Goal: Task Accomplishment & Management: Manage account settings

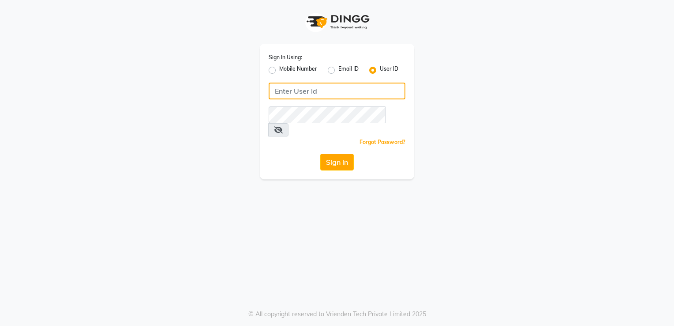
click at [321, 85] on input "Username" at bounding box center [337, 91] width 137 height 17
click at [329, 98] on input "FLOWSALON" at bounding box center [337, 91] width 137 height 17
type input "F"
type input "flowsalon"
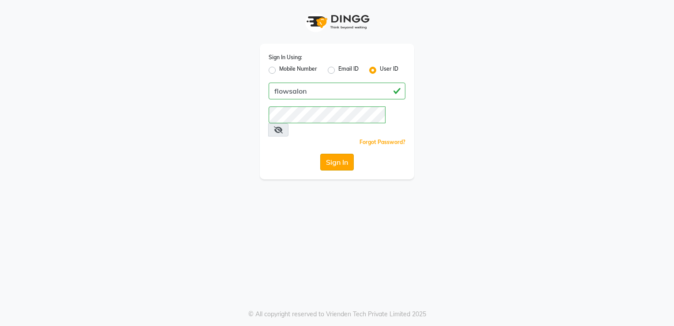
click at [327, 154] on button "Sign In" at bounding box center [337, 162] width 34 height 17
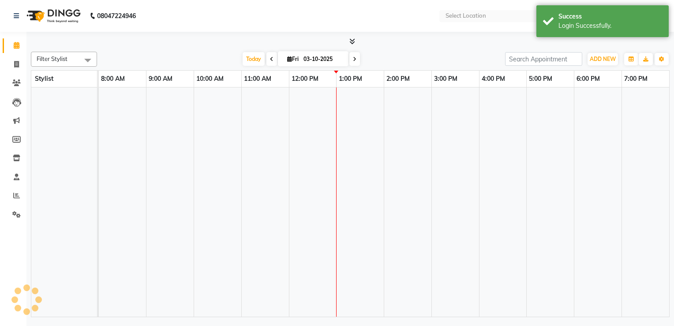
select select "en"
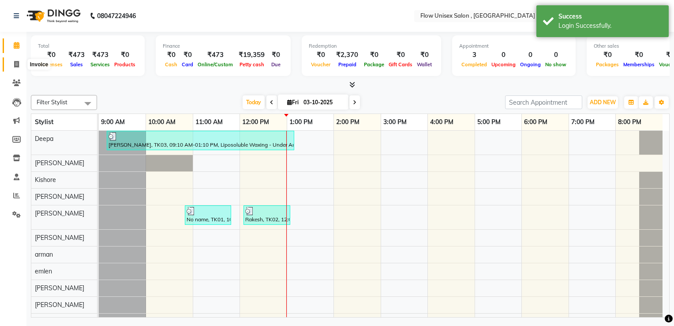
click at [13, 61] on span at bounding box center [16, 65] width 15 height 10
select select "service"
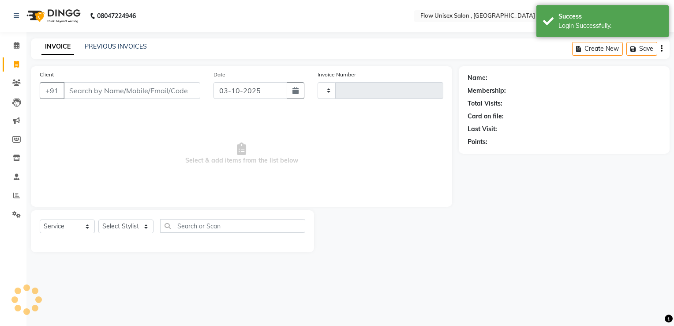
type input "6905"
select select "5875"
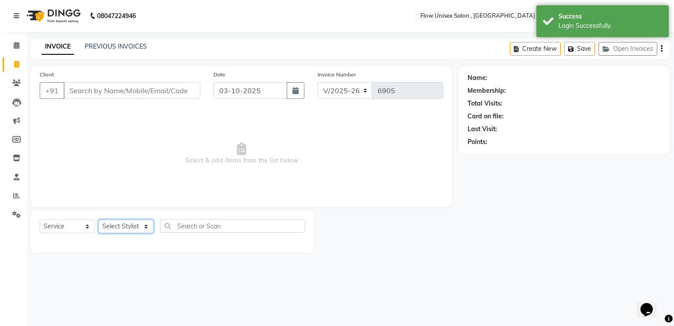
click at [130, 225] on select "Select Stylist [PERSON_NAME] [PERSON_NAME] Kishore [PERSON_NAME] debbarma [PERS…" at bounding box center [125, 226] width 55 height 14
select select "48856"
click at [98, 220] on select "Select Stylist [PERSON_NAME] [PERSON_NAME] Kishore [PERSON_NAME] debbarma [PERS…" at bounding box center [125, 226] width 55 height 14
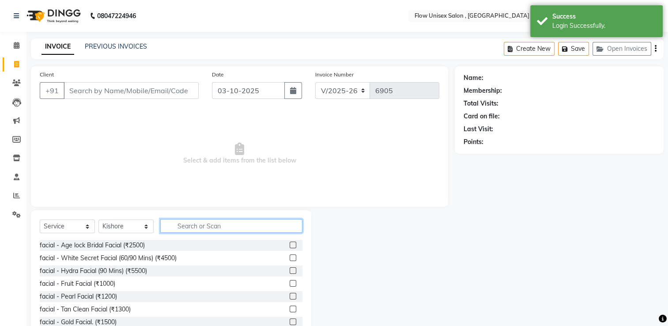
click at [207, 218] on div "Select Service Product Membership Package Voucher Prepaid Gift Card Select Styl…" at bounding box center [171, 275] width 280 height 130
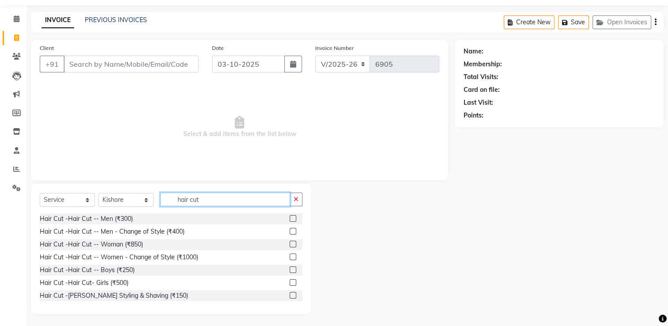
scroll to position [28, 0]
type input "hair cut"
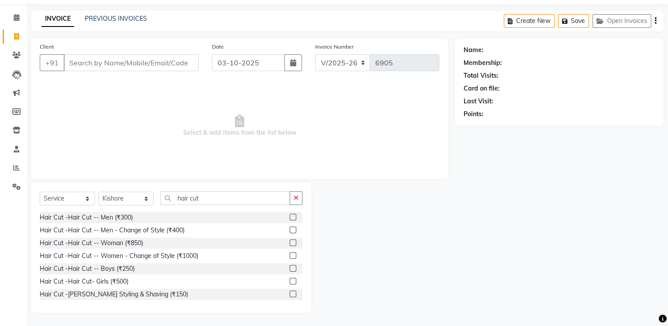
click at [126, 222] on div "Hair Cut -Hair Cut -- Men (₹300)" at bounding box center [171, 217] width 263 height 11
click at [128, 218] on div "Hair Cut -Hair Cut -- Men (₹300)" at bounding box center [86, 217] width 93 height 9
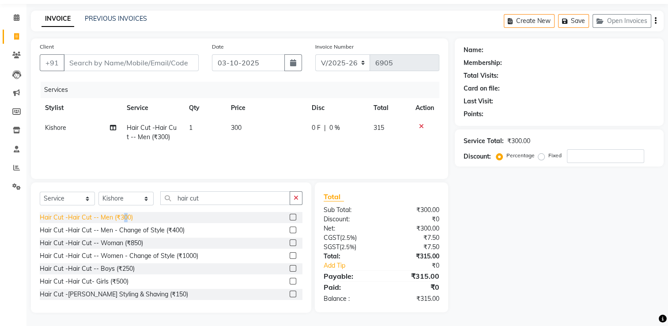
click at [128, 217] on div "Hair Cut -Hair Cut -- Men (₹300)" at bounding box center [86, 217] width 93 height 9
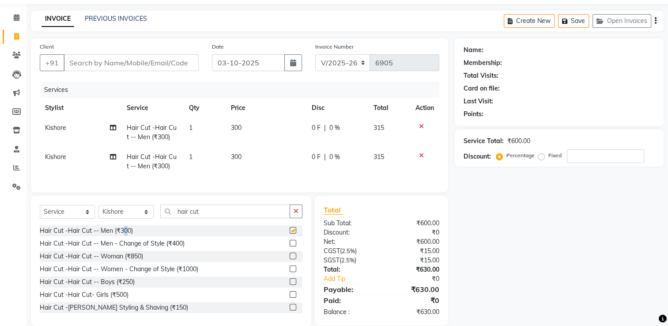
checkbox input "false"
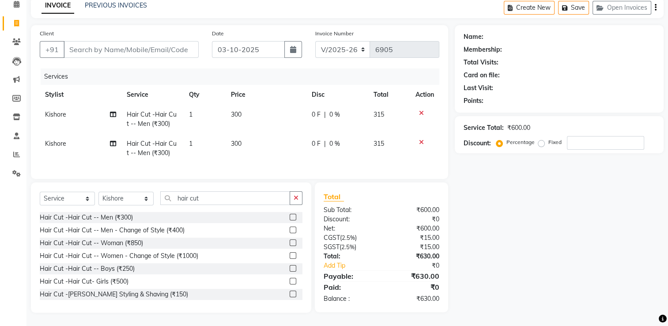
click at [70, 138] on td "Kishore" at bounding box center [81, 148] width 82 height 29
select select "48856"
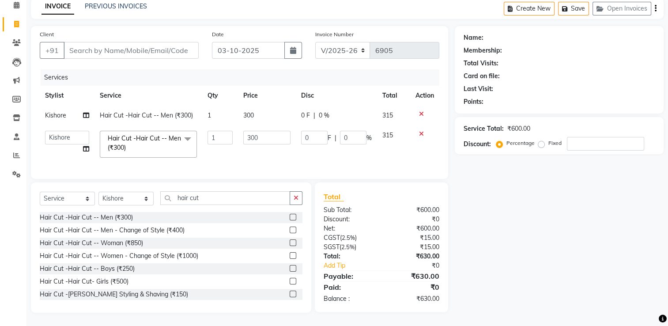
scroll to position [47, 0]
click at [120, 271] on div "Hair Cut -Hair Cut -- Boys (₹250)" at bounding box center [87, 268] width 95 height 9
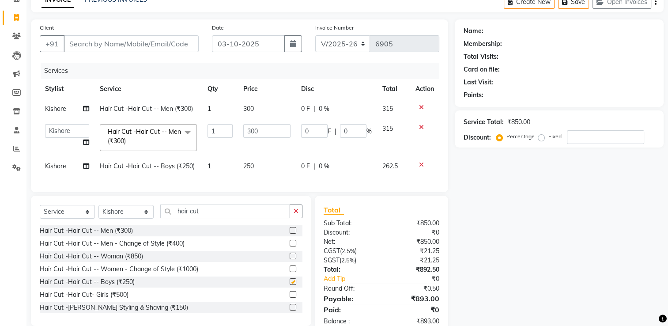
scroll to position [48, 0]
checkbox input "false"
click at [421, 109] on icon at bounding box center [421, 106] width 5 height 6
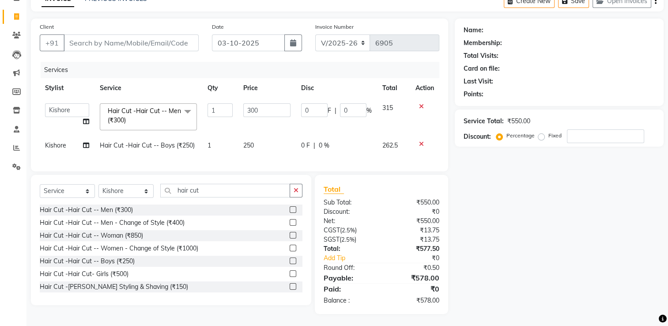
click at [61, 154] on td "Kishore" at bounding box center [67, 145] width 55 height 20
select select "48856"
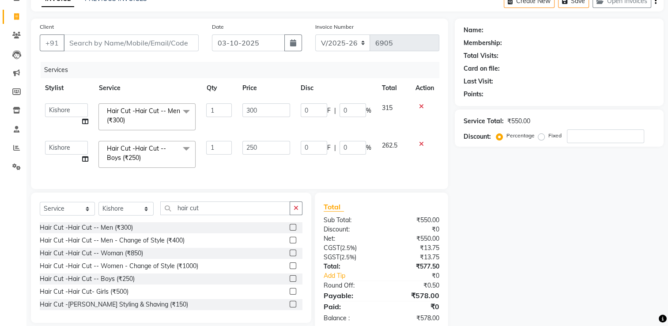
click at [68, 117] on td "[PERSON_NAME] [PERSON_NAME] Kishore [PERSON_NAME] debbarma [PERSON_NAME] [PERSO…" at bounding box center [66, 117] width 53 height 38
drag, startPoint x: 68, startPoint y: 117, endPoint x: 70, endPoint y: 106, distance: 11.5
click at [70, 106] on select "[PERSON_NAME] [PERSON_NAME] Kishore [PERSON_NAME] debbarma [PERSON_NAME] [PERSO…" at bounding box center [66, 110] width 43 height 14
select select "62770"
click at [263, 169] on td "250" at bounding box center [266, 154] width 58 height 38
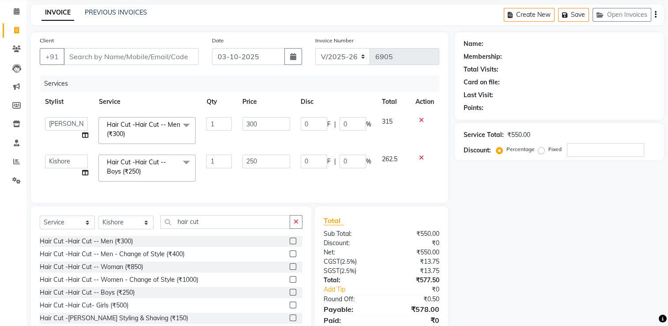
scroll to position [0, 0]
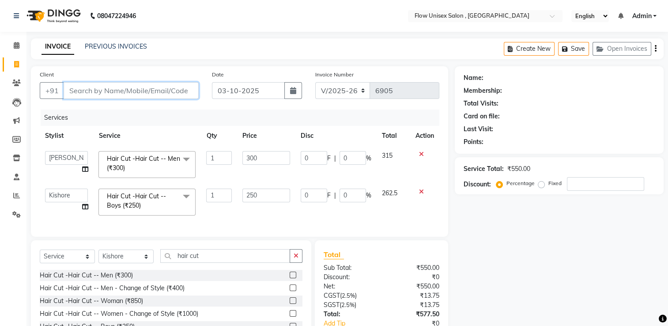
click at [121, 94] on input "Client" at bounding box center [131, 90] width 135 height 17
type input "9"
type input "0"
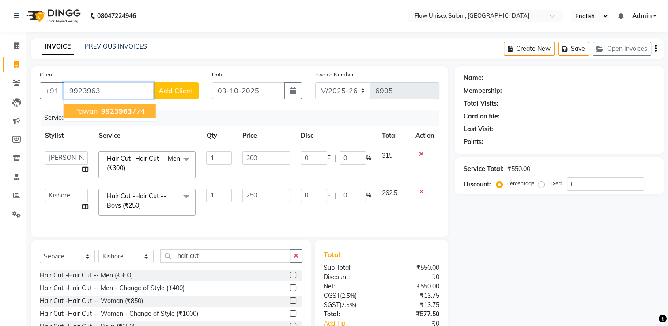
click at [119, 106] on button "Pawan 9923963 774" at bounding box center [110, 111] width 92 height 14
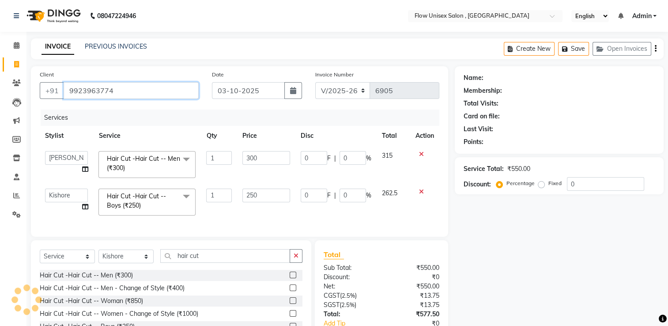
type input "9923963774"
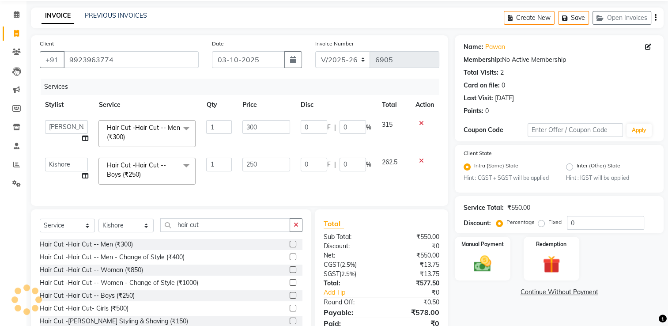
scroll to position [73, 0]
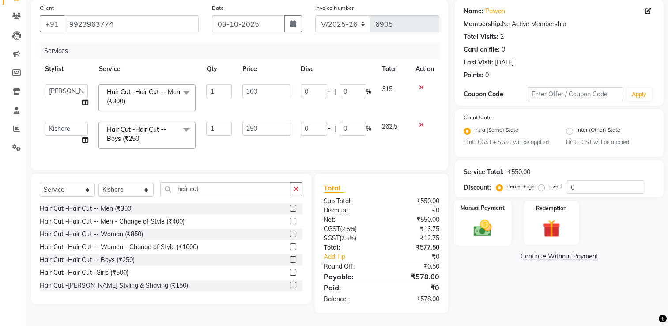
click at [506, 220] on div "Manual Payment" at bounding box center [483, 222] width 58 height 45
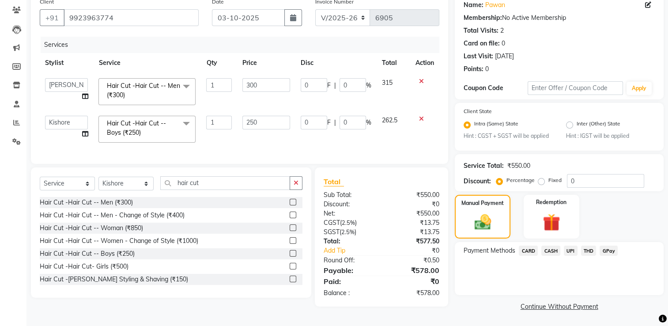
click at [572, 250] on span "UPI" at bounding box center [570, 250] width 14 height 10
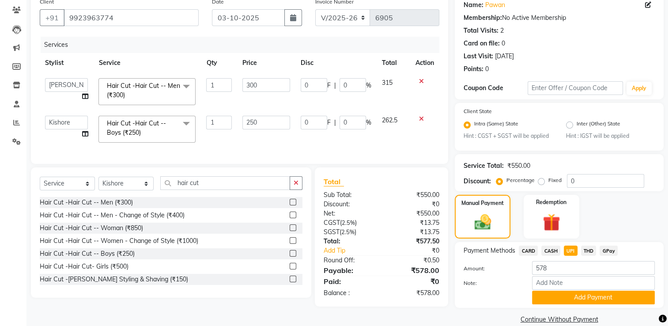
drag, startPoint x: 549, startPoint y: 305, endPoint x: 537, endPoint y: 290, distance: 19.4
click at [546, 306] on div "Payment Methods CARD CASH UPI THD GPay Amount: 578 Note: Add Payment" at bounding box center [559, 275] width 209 height 66
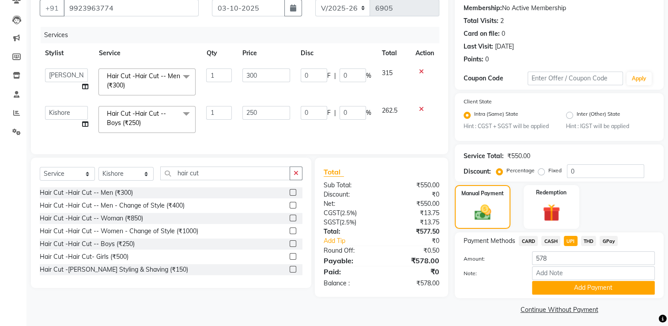
scroll to position [88, 0]
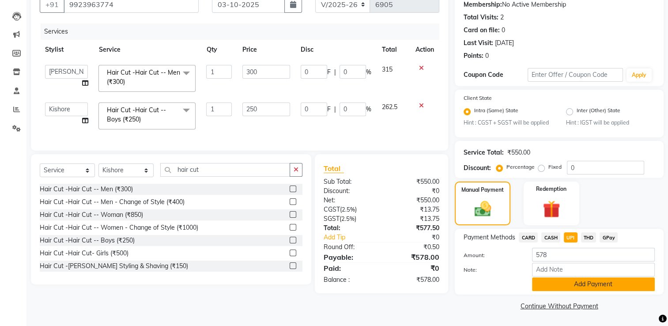
click at [544, 286] on button "Add Payment" at bounding box center [593, 284] width 123 height 14
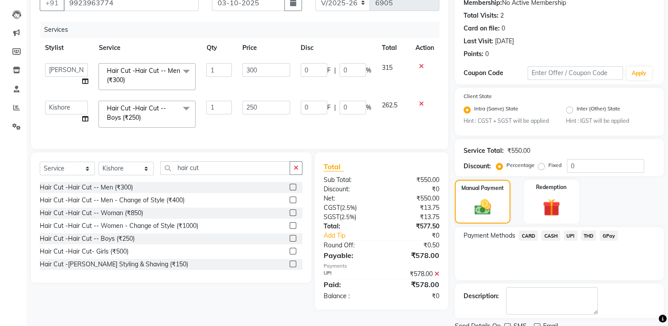
scroll to position [124, 0]
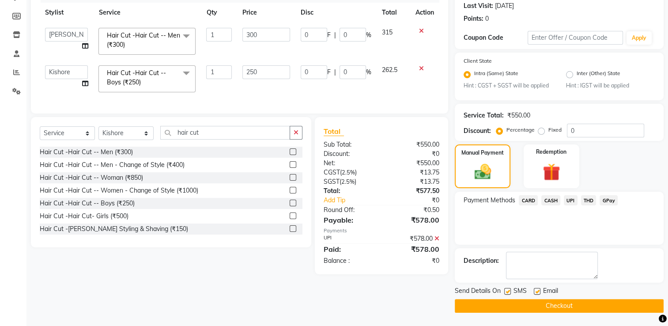
click at [464, 301] on button "Checkout" at bounding box center [559, 306] width 209 height 14
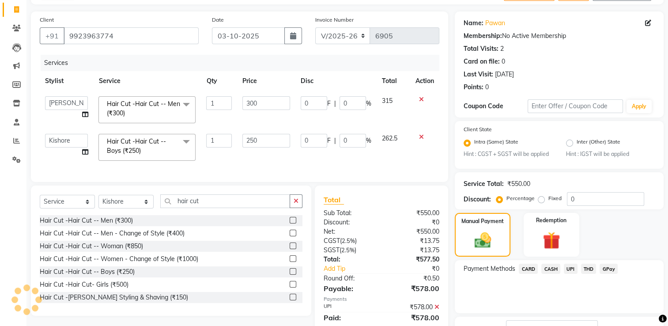
scroll to position [0, 0]
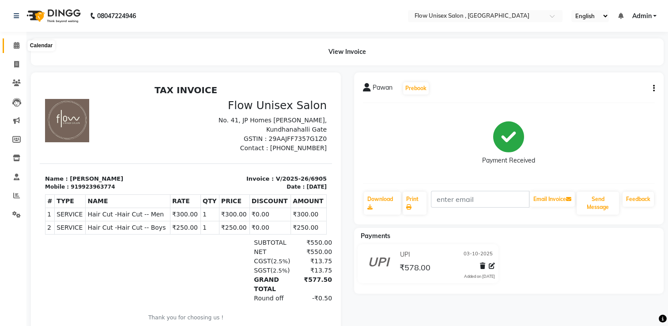
click at [15, 47] on icon at bounding box center [17, 45] width 6 height 7
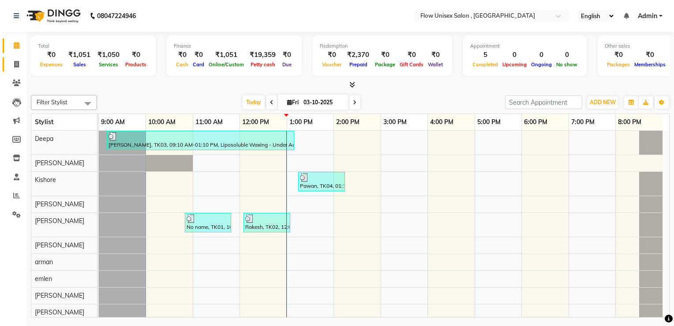
click at [11, 70] on link "Invoice" at bounding box center [13, 64] width 21 height 15
select select "service"
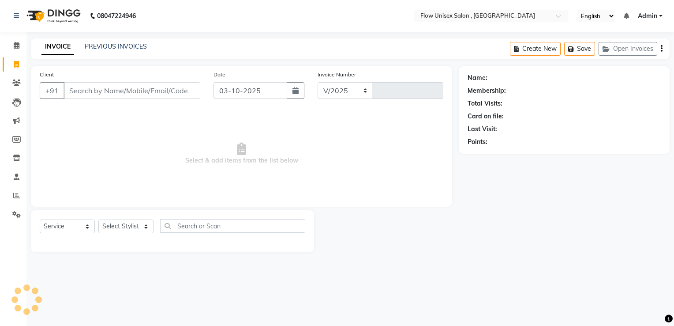
select select "5875"
type input "6906"
click at [133, 231] on select "Select Stylist" at bounding box center [125, 226] width 55 height 14
click at [131, 223] on select "Select Stylist" at bounding box center [125, 226] width 55 height 14
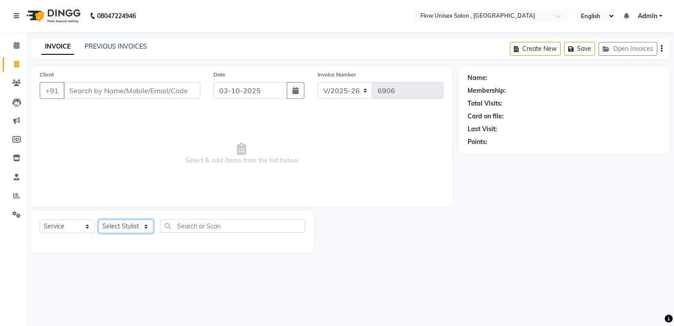
drag, startPoint x: 129, startPoint y: 230, endPoint x: 128, endPoint y: 225, distance: 5.4
click at [129, 230] on select "Select Stylist" at bounding box center [125, 226] width 55 height 14
click at [128, 225] on select "Select Stylist [PERSON_NAME] [PERSON_NAME] Kishore [PERSON_NAME] debbarma [PERS…" at bounding box center [125, 226] width 55 height 14
select select "62210"
click at [98, 220] on select "Select Stylist [PERSON_NAME] [PERSON_NAME] Kishore [PERSON_NAME] debbarma [PERS…" at bounding box center [125, 226] width 55 height 14
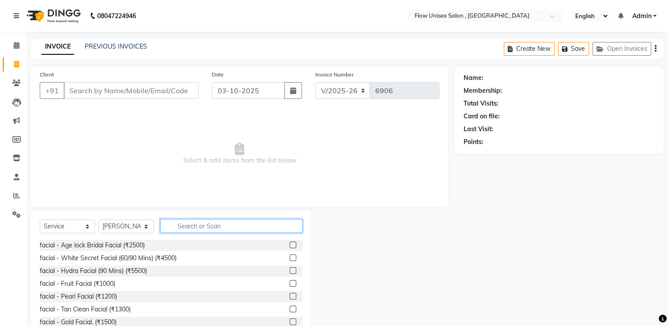
click at [199, 220] on input "text" at bounding box center [231, 226] width 142 height 14
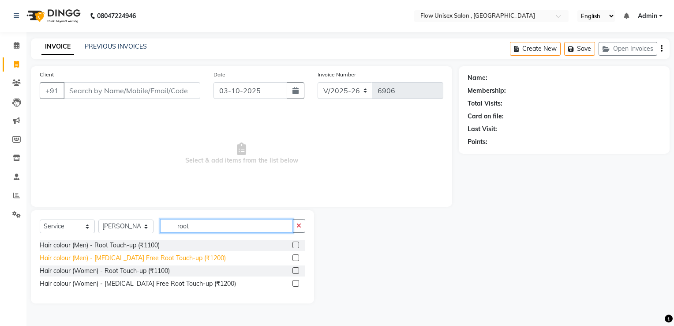
type input "root"
click at [202, 255] on div "Hair colour (Men) - [MEDICAL_DATA] Free Root Touch-up (₹1200)" at bounding box center [133, 257] width 186 height 9
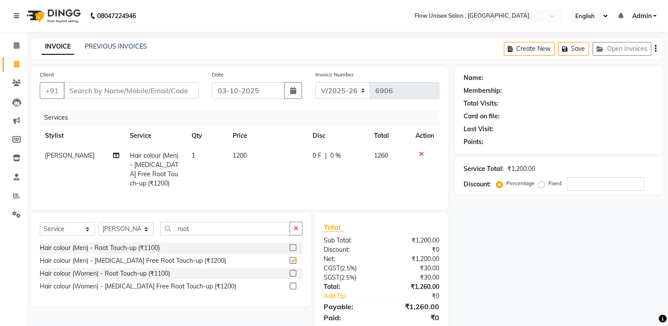
checkbox input "false"
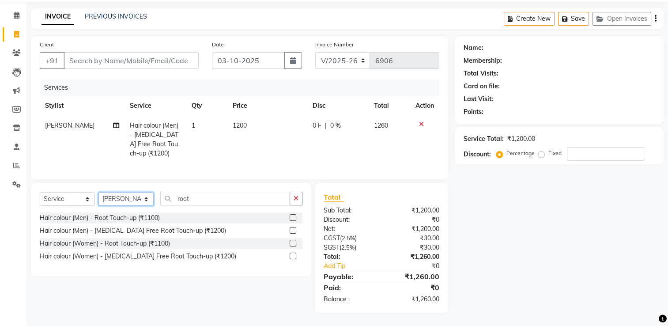
click at [142, 192] on select "Select Stylist [PERSON_NAME] [PERSON_NAME] Kishore [PERSON_NAME] debbarma [PERS…" at bounding box center [125, 199] width 55 height 14
select select "77638"
click at [98, 192] on select "Select Stylist [PERSON_NAME] [PERSON_NAME] Kishore [PERSON_NAME] debbarma [PERS…" at bounding box center [125, 199] width 55 height 14
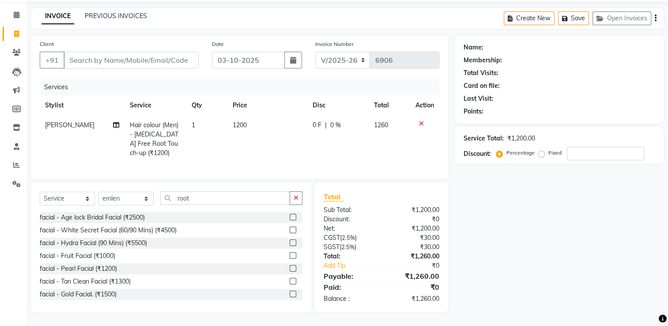
click at [190, 188] on div "Select Service Product Membership Package Voucher Prepaid Gift Card Select Styl…" at bounding box center [171, 247] width 280 height 130
click at [203, 191] on div "Select Service Product Membership Package Voucher Prepaid Gift Card Select Styl…" at bounding box center [171, 247] width 280 height 130
click at [204, 195] on input "root" at bounding box center [225, 198] width 130 height 14
type input "r"
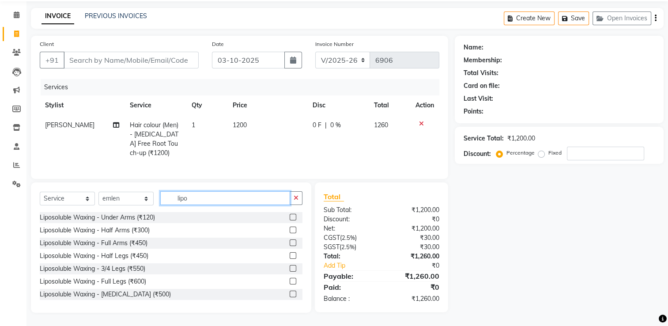
scroll to position [37, 0]
type input "lipo"
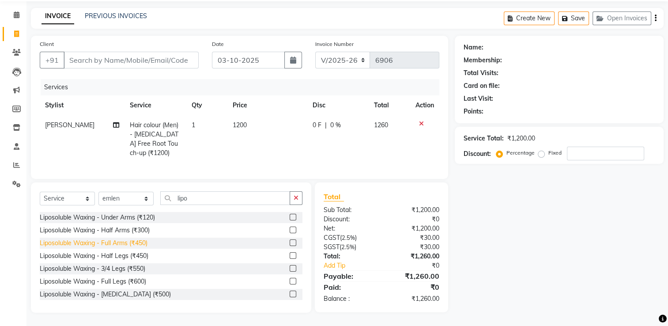
click at [144, 242] on div "Liposoluble Waxing - Full Arms (₹450)" at bounding box center [94, 242] width 108 height 9
checkbox input "false"
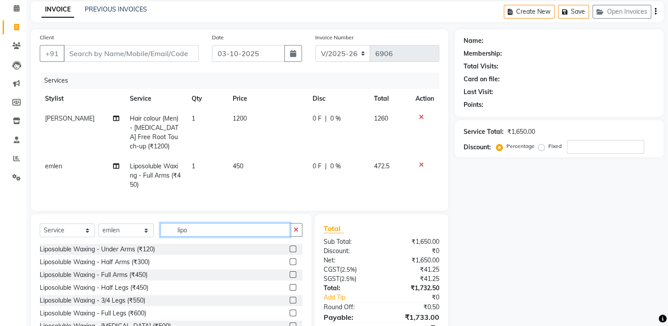
click at [208, 236] on input "lipo" at bounding box center [225, 230] width 130 height 14
type input "l"
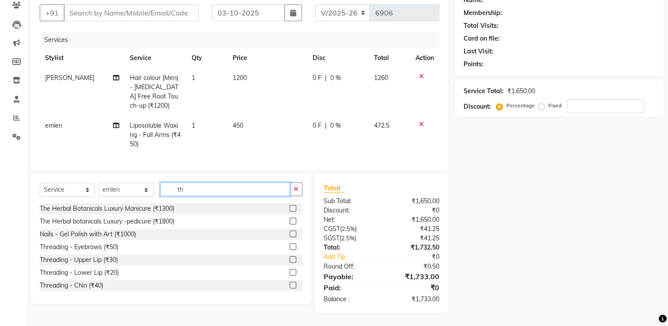
scroll to position [84, 0]
type input "th"
drag, startPoint x: 111, startPoint y: 249, endPoint x: 58, endPoint y: 232, distance: 55.5
click at [109, 250] on div "Threading - Eyebrows (₹50)" at bounding box center [79, 246] width 79 height 9
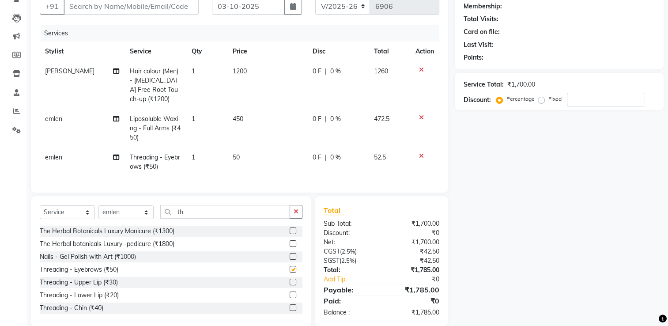
checkbox input "false"
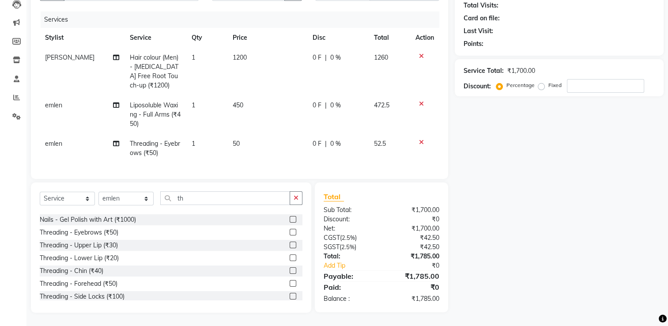
scroll to position [44, 0]
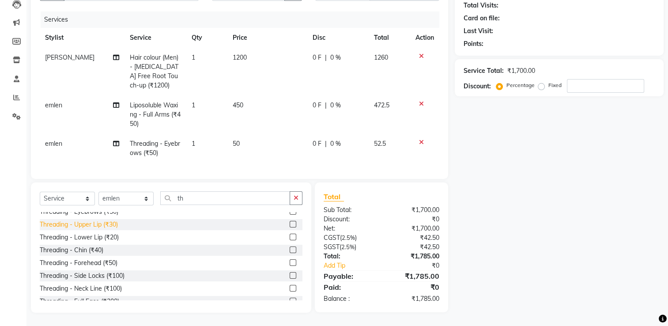
click at [106, 224] on div "Threading - Upper Lip (₹30)" at bounding box center [79, 224] width 78 height 9
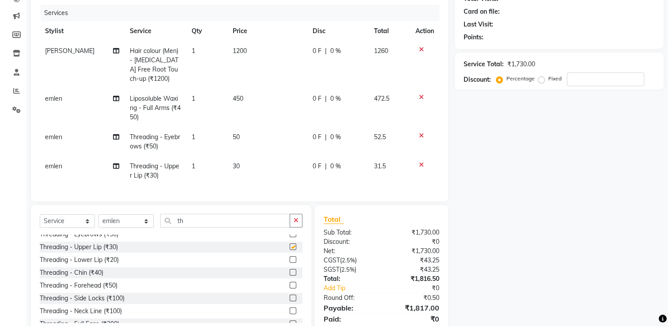
checkbox input "false"
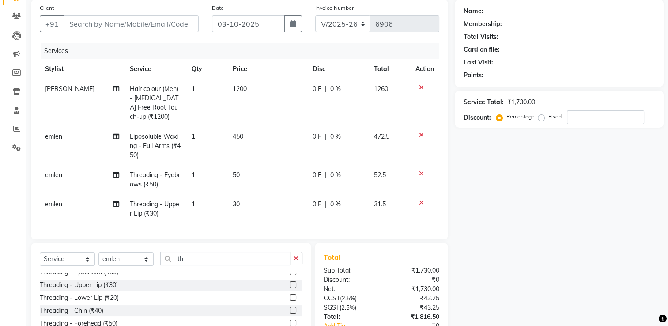
scroll to position [0, 0]
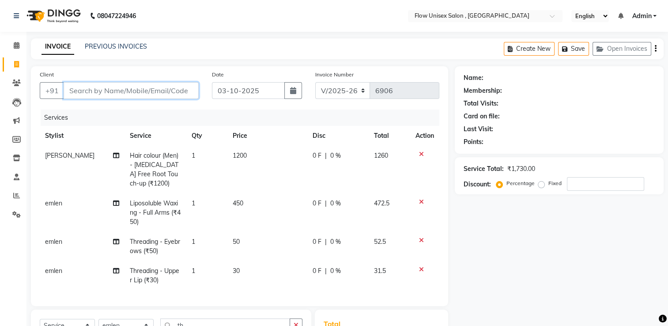
click at [165, 86] on input "Client" at bounding box center [131, 90] width 135 height 17
click at [145, 93] on input "Client" at bounding box center [131, 90] width 135 height 17
type input "9"
type input "0"
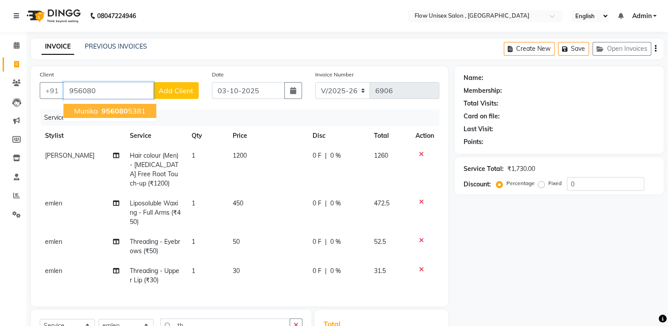
click at [122, 112] on span "956080" at bounding box center [114, 110] width 26 height 9
type input "9560805381"
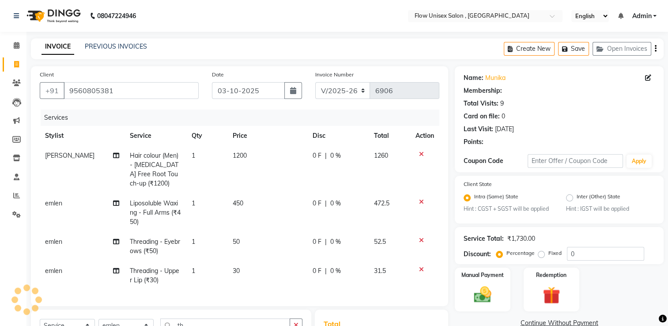
select select "1: Object"
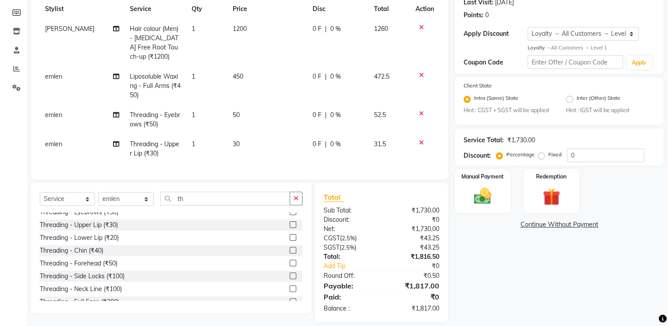
scroll to position [132, 0]
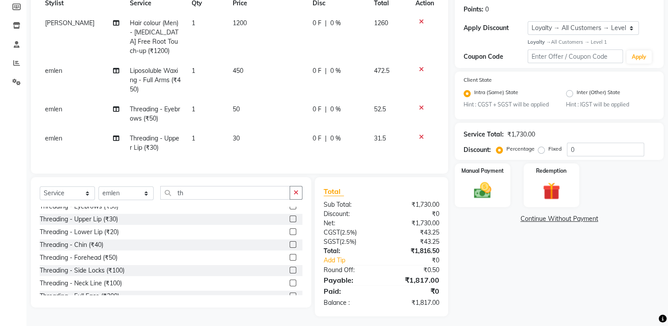
click at [585, 160] on div "Service Total: ₹1,730.00 Discount: Percentage Fixed 0" at bounding box center [559, 141] width 209 height 37
click at [585, 155] on input "0" at bounding box center [605, 150] width 77 height 14
type input "3"
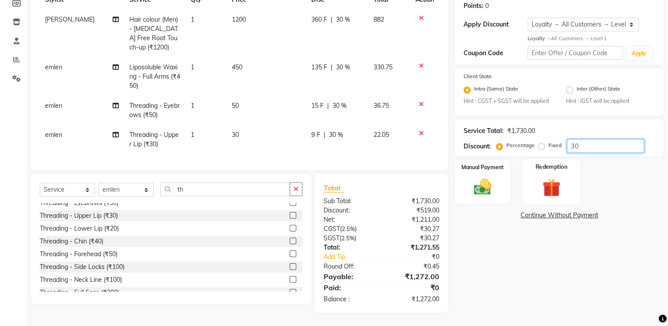
scroll to position [143, 0]
type input "30"
click at [502, 188] on div "Manual Payment" at bounding box center [483, 181] width 58 height 45
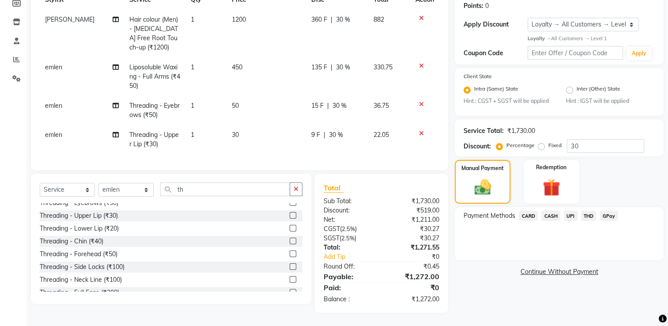
click at [569, 210] on span "UPI" at bounding box center [570, 215] width 14 height 10
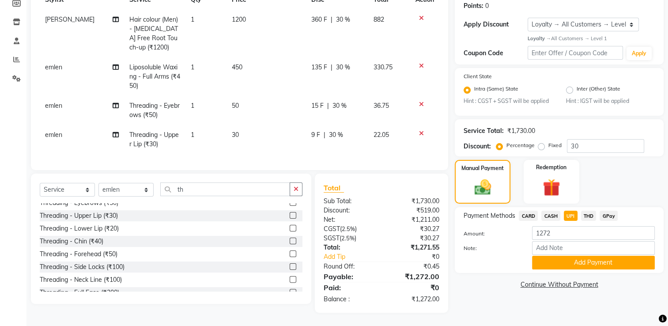
click at [537, 257] on button "Add Payment" at bounding box center [593, 262] width 123 height 14
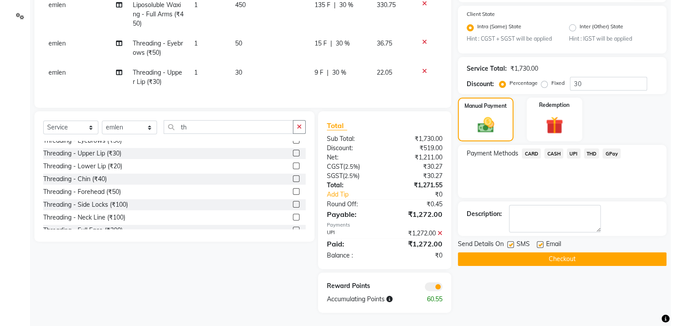
scroll to position [205, 0]
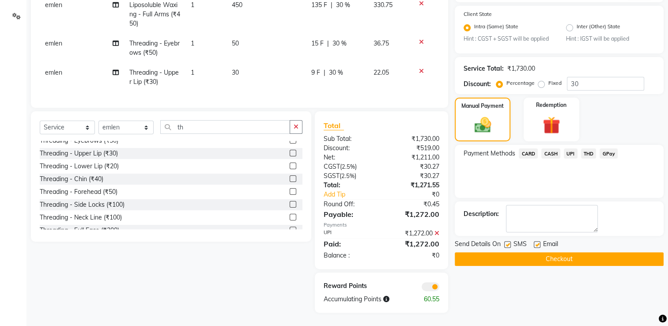
click at [433, 286] on span at bounding box center [430, 286] width 18 height 9
click at [439, 288] on input "checkbox" at bounding box center [439, 288] width 0 height 0
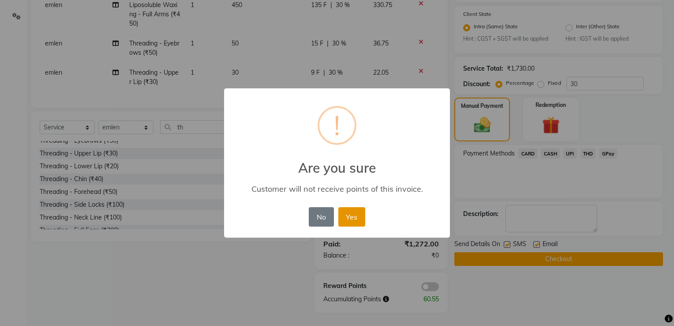
click at [338, 217] on button "Yes" at bounding box center [351, 216] width 27 height 19
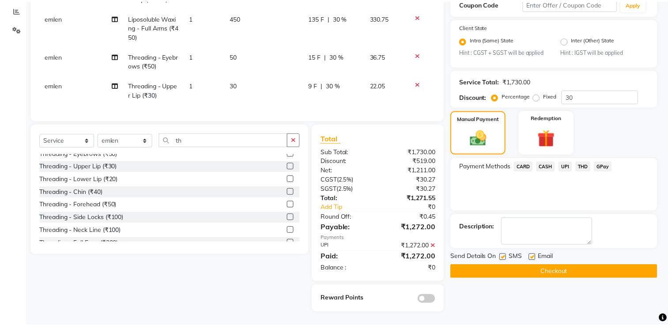
scroll to position [192, 0]
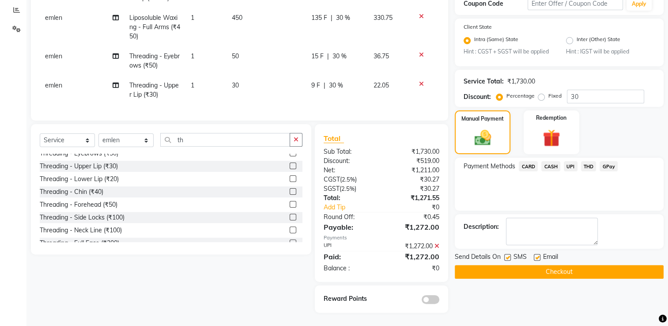
click at [591, 266] on button "Checkout" at bounding box center [559, 272] width 209 height 14
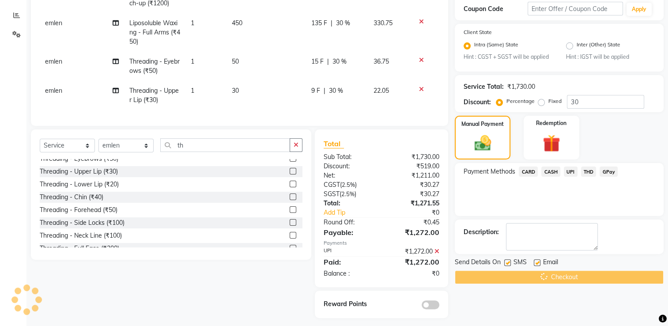
scroll to position [0, 0]
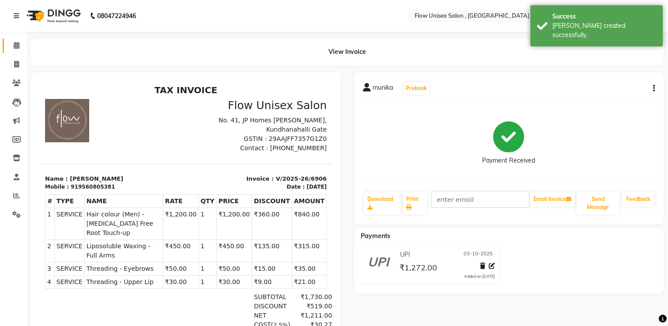
click at [17, 39] on link "Calendar" at bounding box center [13, 45] width 21 height 15
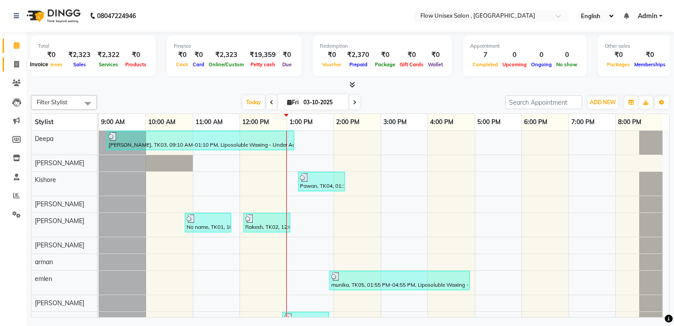
click at [22, 60] on span at bounding box center [16, 65] width 15 height 10
select select "5875"
select select "service"
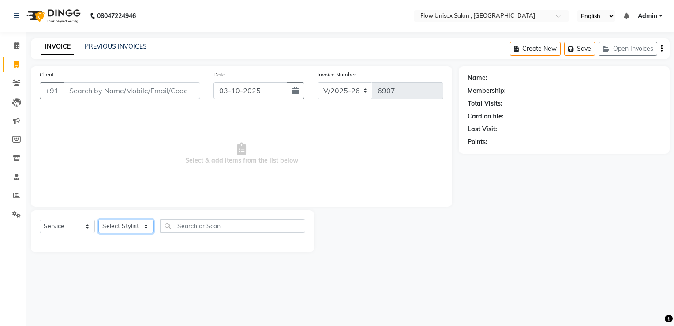
click at [136, 229] on select "Select Stylist [PERSON_NAME] [PERSON_NAME] Kishore [PERSON_NAME] debbarma [PERS…" at bounding box center [125, 226] width 55 height 14
select select "48854"
click at [98, 220] on select "Select Stylist [PERSON_NAME] [PERSON_NAME] Kishore [PERSON_NAME] debbarma [PERS…" at bounding box center [125, 226] width 55 height 14
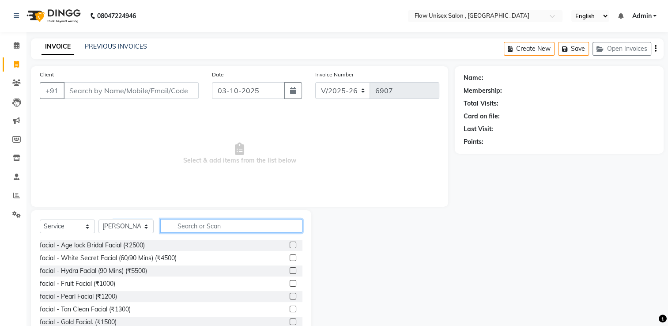
click at [184, 224] on input "text" at bounding box center [231, 226] width 142 height 14
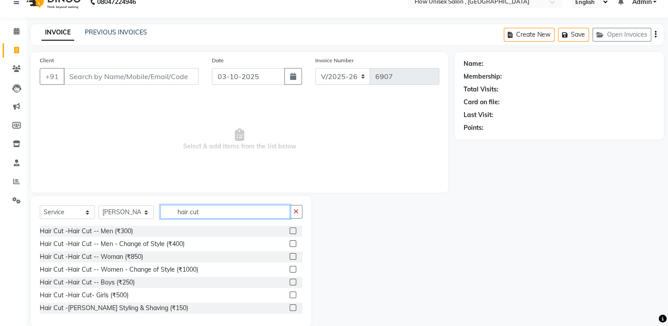
scroll to position [28, 0]
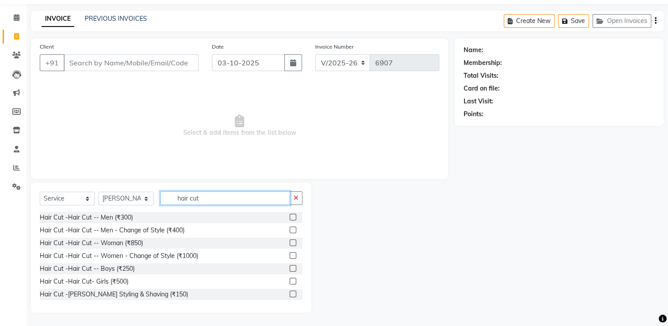
type input "hair cut"
click at [132, 216] on div "Hair Cut -Hair Cut -- Men (₹300)" at bounding box center [171, 217] width 263 height 11
click at [118, 220] on div "Hair Cut -Hair Cut -- Men (₹300)" at bounding box center [86, 217] width 93 height 9
checkbox input "false"
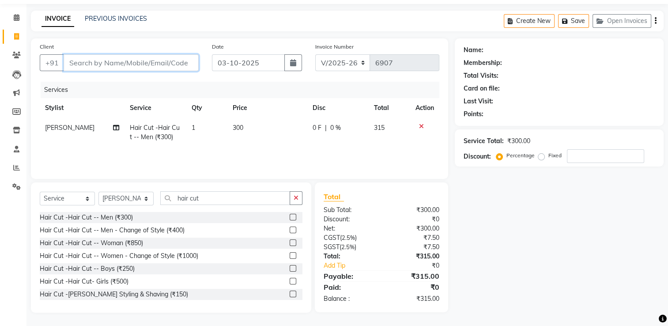
click at [189, 60] on input "Client" at bounding box center [131, 62] width 135 height 17
type input "9"
type input "0"
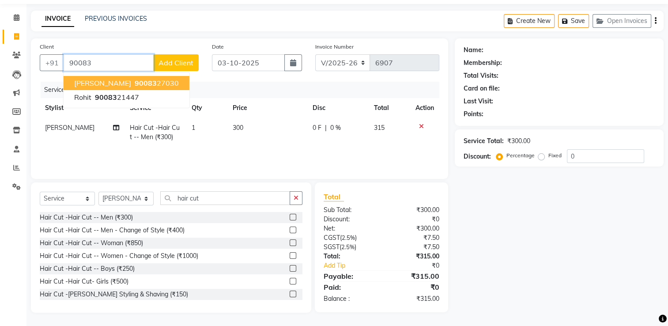
click at [139, 87] on ngb-highlight "90083 27030" at bounding box center [156, 83] width 46 height 9
type input "9008327030"
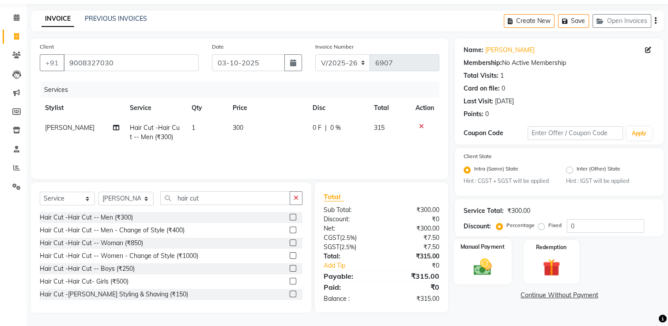
click at [499, 258] on div "Manual Payment" at bounding box center [483, 261] width 58 height 45
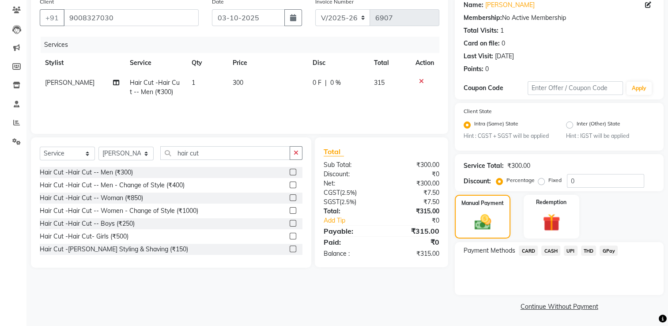
scroll to position [74, 0]
click at [573, 248] on span "UPI" at bounding box center [570, 250] width 14 height 10
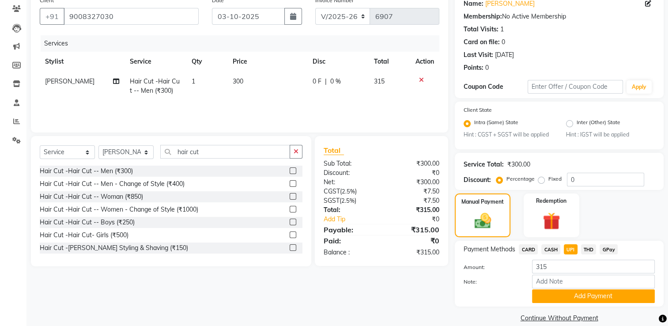
drag, startPoint x: 567, startPoint y: 296, endPoint x: 562, endPoint y: 292, distance: 6.4
click at [568, 296] on button "Add Payment" at bounding box center [593, 296] width 123 height 14
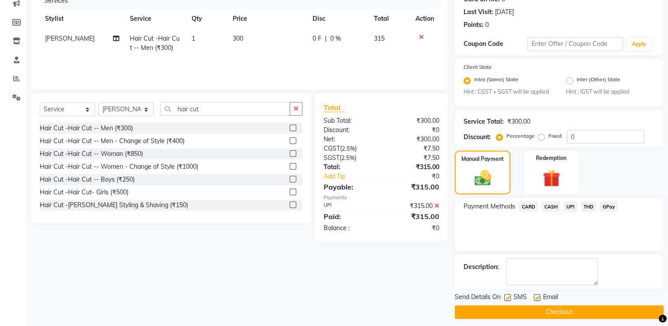
scroll to position [124, 0]
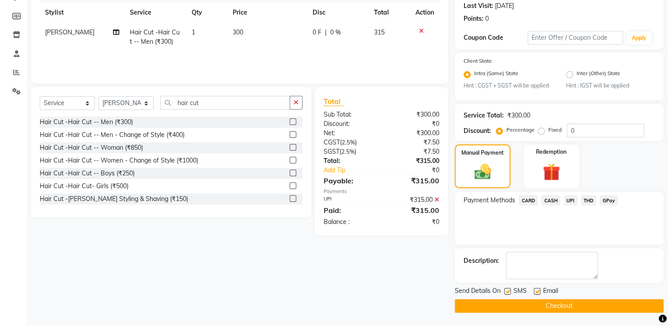
click at [509, 309] on button "Checkout" at bounding box center [559, 306] width 209 height 14
